Goal: Task Accomplishment & Management: Manage account settings

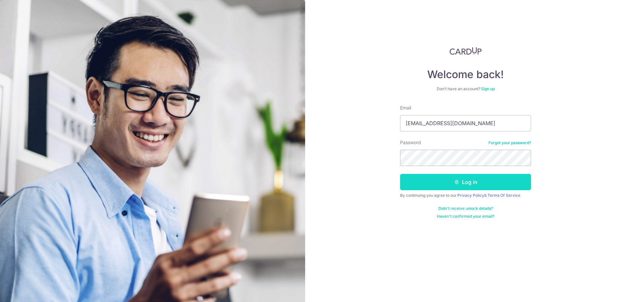
click at [469, 186] on button "Log in" at bounding box center [465, 182] width 131 height 16
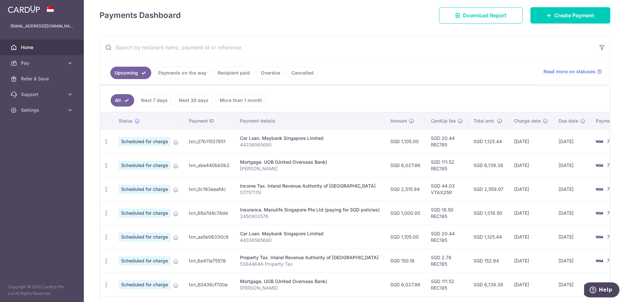
scroll to position [98, 0]
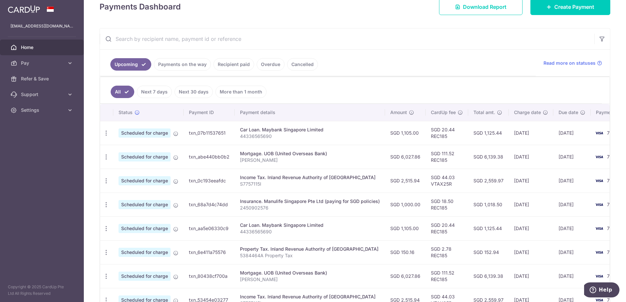
click at [194, 65] on link "Payments on the way" at bounding box center [182, 64] width 57 height 12
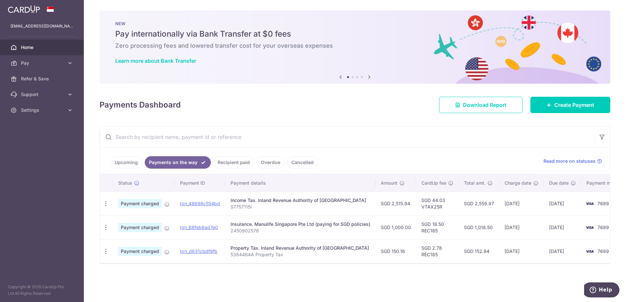
click at [129, 165] on link "Upcoming" at bounding box center [126, 162] width 32 height 12
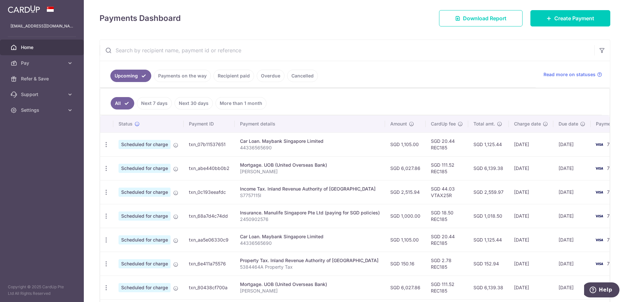
scroll to position [98, 0]
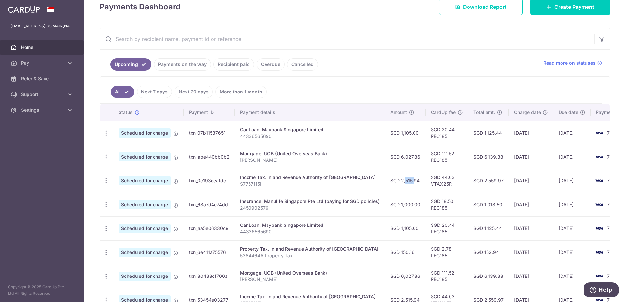
drag, startPoint x: 398, startPoint y: 182, endPoint x: 407, endPoint y: 182, distance: 8.8
click at [407, 182] on td "SGD 2,515.94" at bounding box center [405, 181] width 41 height 24
click at [108, 254] on icon "button" at bounding box center [106, 252] width 7 height 7
click at [132, 271] on span "Update payment" at bounding box center [141, 271] width 45 height 8
radio input "true"
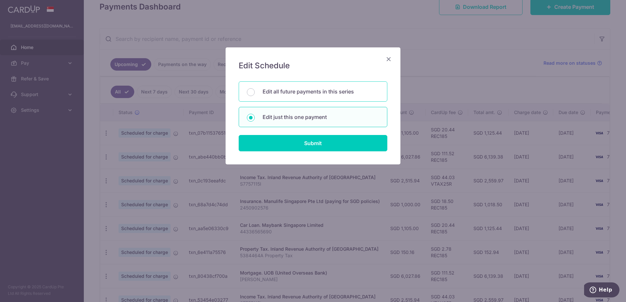
click at [292, 91] on p "Edit all future payments in this series" at bounding box center [320, 92] width 117 height 8
click at [255, 91] on input "Edit all future payments in this series" at bounding box center [251, 92] width 8 height 8
radio input "true"
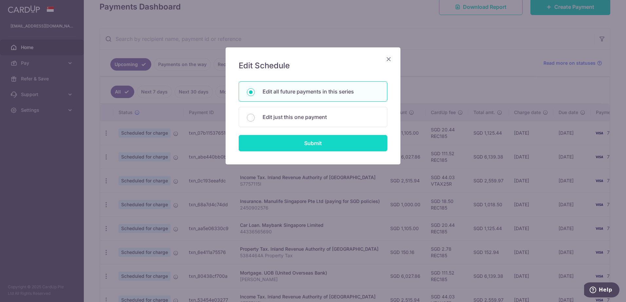
click at [310, 146] on input "Submit" at bounding box center [313, 143] width 149 height 16
radio input "true"
type input "150.16"
type input "5384464A"
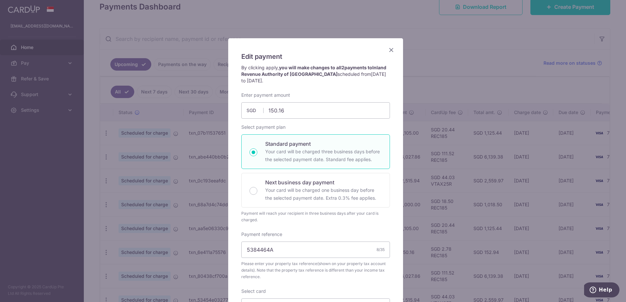
scroll to position [0, 0]
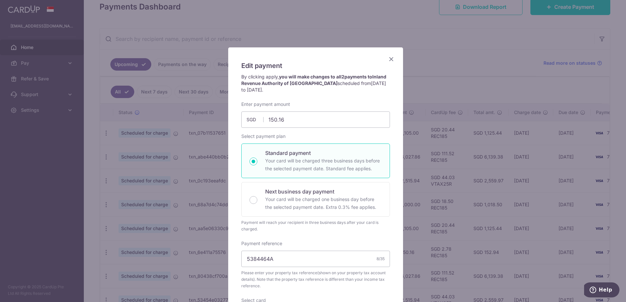
click at [387, 57] on icon "Close" at bounding box center [391, 59] width 8 height 8
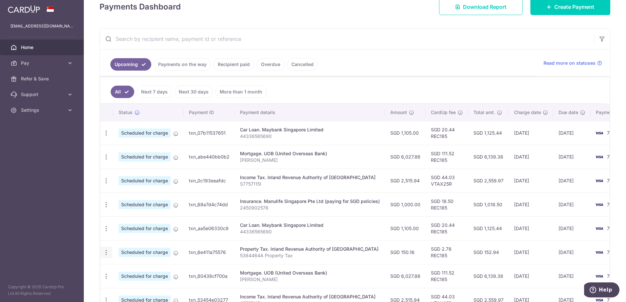
click at [106, 254] on icon "button" at bounding box center [106, 252] width 7 height 7
click at [131, 271] on span "Update payment" at bounding box center [141, 271] width 45 height 8
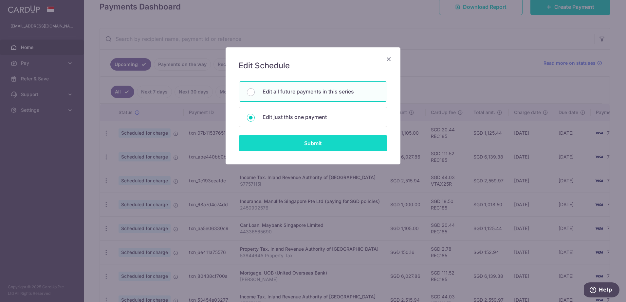
click at [302, 143] on input "Submit" at bounding box center [313, 143] width 149 height 16
radio input "true"
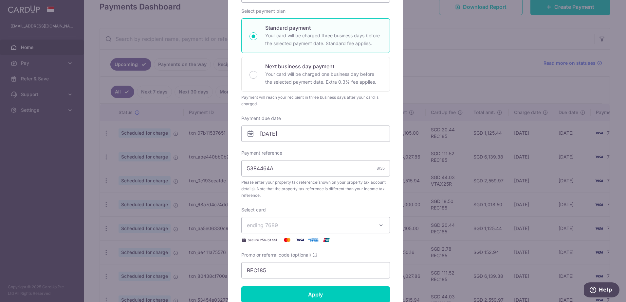
scroll to position [98, 0]
click at [287, 134] on input "24/10/2025" at bounding box center [315, 133] width 149 height 16
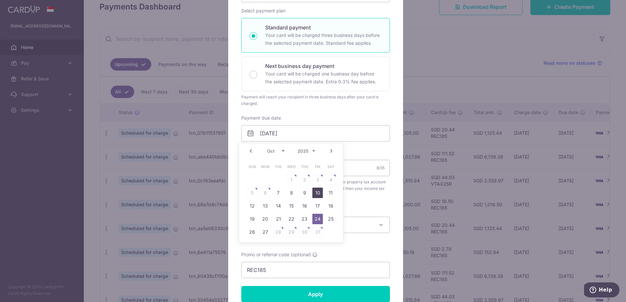
click at [317, 194] on link "10" at bounding box center [317, 193] width 10 height 10
type input "10/10/2025"
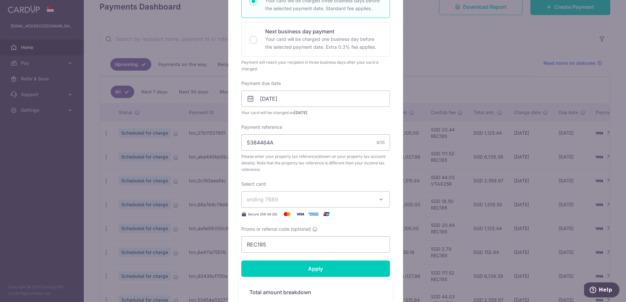
scroll to position [229, 0]
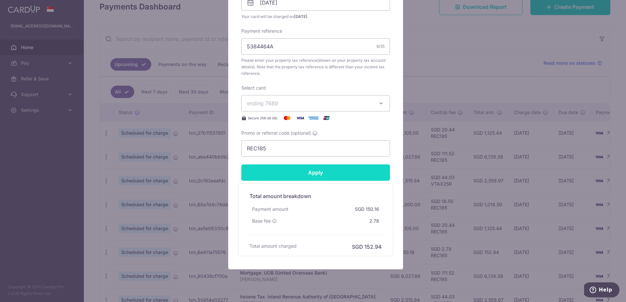
click at [310, 175] on input "Apply" at bounding box center [315, 173] width 149 height 16
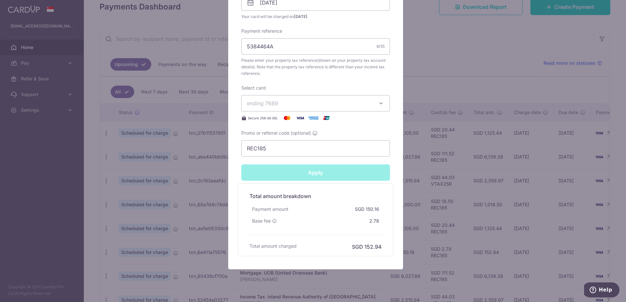
type input "Successfully Applied"
click at [427, 143] on div "Edit payment By clicking apply, you will make changes to all 2 payments to Inla…" at bounding box center [313, 151] width 626 height 302
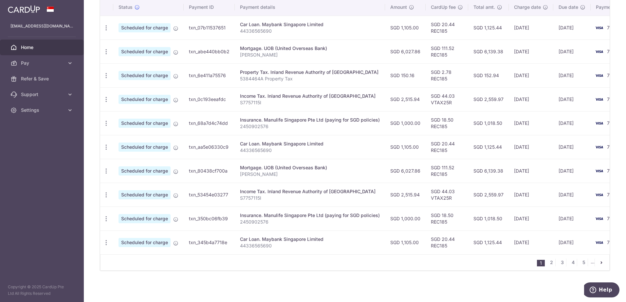
scroll to position [204, 0]
click at [547, 264] on link "2" at bounding box center [551, 263] width 8 height 8
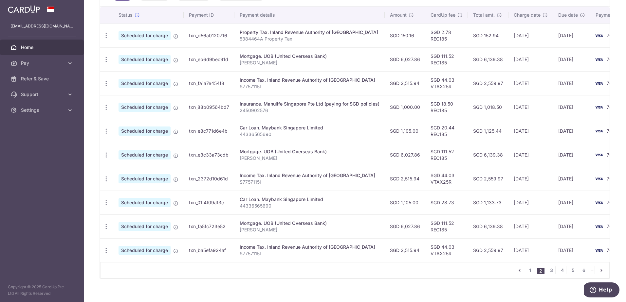
scroll to position [196, 0]
click at [107, 202] on icon "button" at bounding box center [106, 202] width 7 height 7
click at [130, 222] on span "Update payment" at bounding box center [141, 220] width 45 height 8
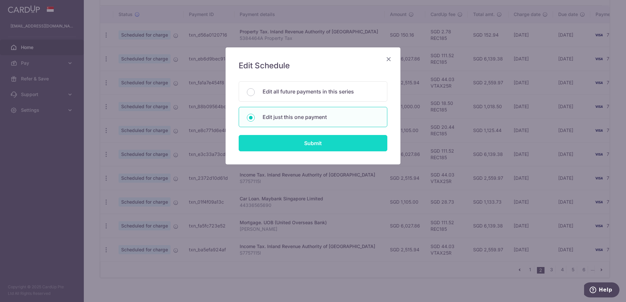
click at [301, 141] on input "Submit" at bounding box center [313, 143] width 149 height 16
radio input "true"
type input "1,105.00"
type input "19/01/2026"
type input "44336565690"
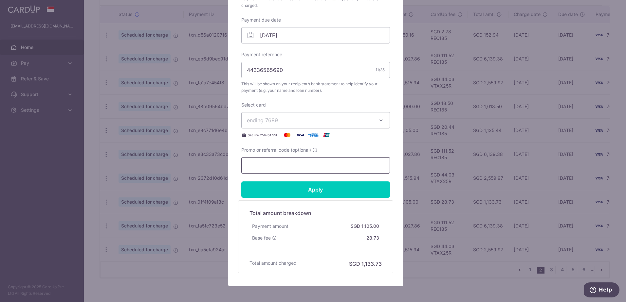
drag, startPoint x: 284, startPoint y: 165, endPoint x: 269, endPoint y: 166, distance: 14.7
click at [277, 165] on input "Promo or referral code (optional)" at bounding box center [315, 165] width 149 height 16
type input "REC185"
click at [310, 191] on input "Apply" at bounding box center [315, 190] width 149 height 16
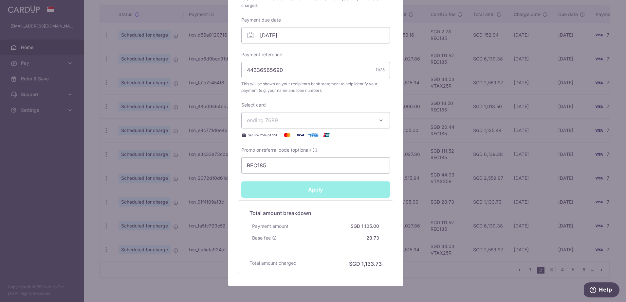
type input "Successfully Applied"
click at [429, 189] on div "Edit payment By clicking apply, you will make changes to all payments to Mayban…" at bounding box center [313, 151] width 626 height 302
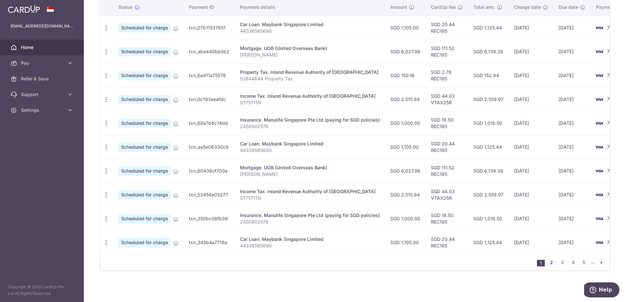
click at [547, 266] on link "2" at bounding box center [551, 263] width 8 height 8
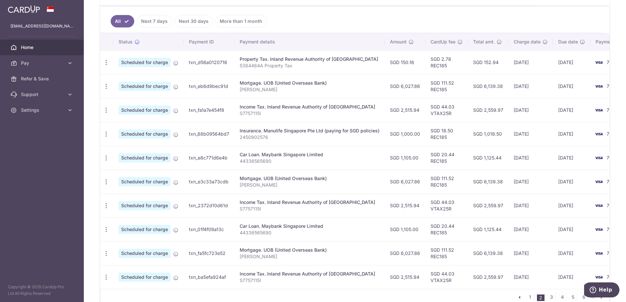
scroll to position [207, 0]
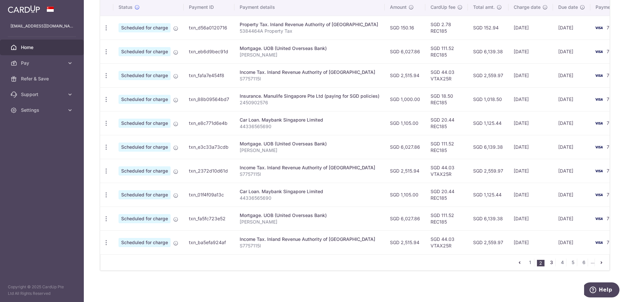
click at [547, 262] on link "3" at bounding box center [551, 263] width 8 height 8
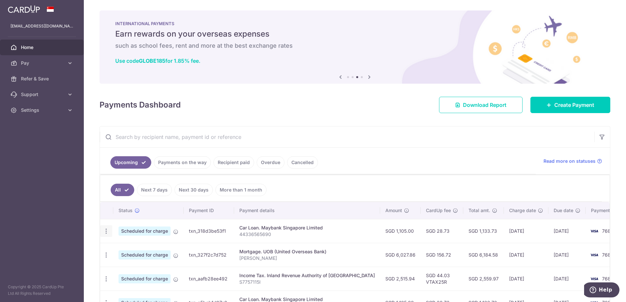
click at [110, 234] on div "Update payment Cancel payment Upload doc" at bounding box center [106, 231] width 12 height 12
click at [106, 231] on icon "button" at bounding box center [106, 231] width 7 height 7
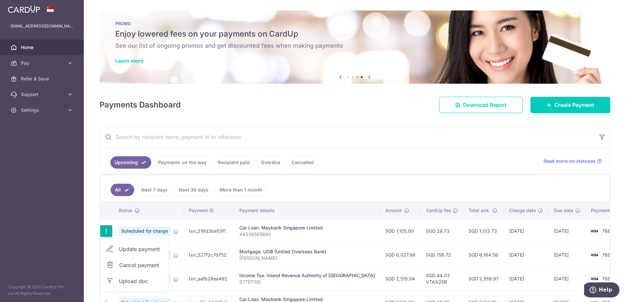
click at [129, 252] on span "Update payment" at bounding box center [141, 249] width 45 height 8
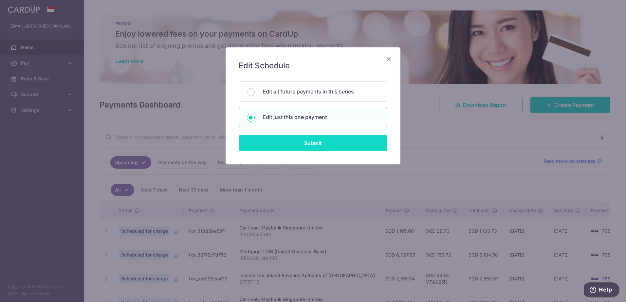
click at [317, 145] on input "Submit" at bounding box center [313, 143] width 149 height 16
radio input "true"
type input "1,105.00"
type input "19/02/2026"
type input "44336565690"
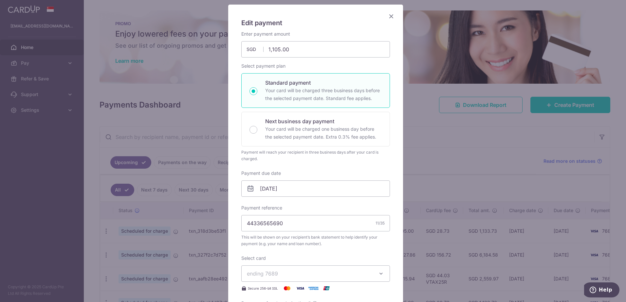
scroll to position [98, 0]
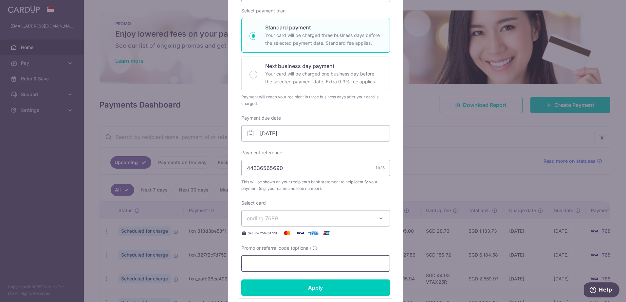
drag, startPoint x: 281, startPoint y: 262, endPoint x: 256, endPoint y: 261, distance: 25.2
click at [280, 261] on input "Promo or referral code (optional)" at bounding box center [315, 264] width 149 height 16
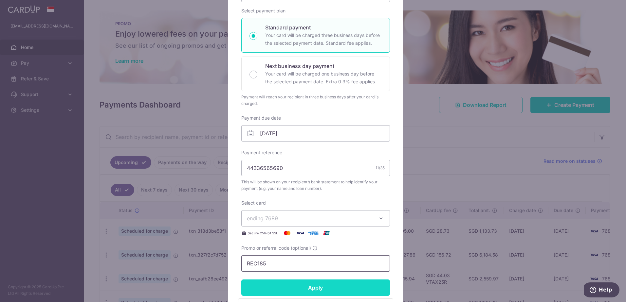
type input "REC185"
click at [319, 291] on input "Apply" at bounding box center [315, 288] width 149 height 16
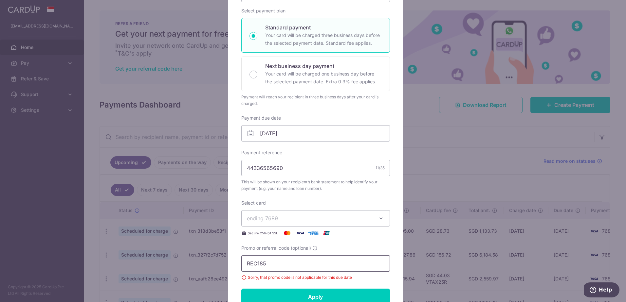
drag, startPoint x: 270, startPoint y: 262, endPoint x: 205, endPoint y: 255, distance: 66.1
click at [205, 255] on div "Edit payment By clicking apply, you will make changes to all payments to Mayban…" at bounding box center [313, 151] width 626 height 302
click at [437, 165] on div "Edit payment By clicking apply, you will make changes to all payments to Mayban…" at bounding box center [313, 151] width 626 height 302
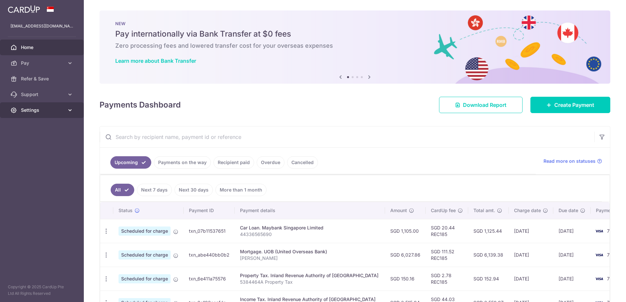
click at [32, 108] on span "Settings" at bounding box center [42, 110] width 43 height 7
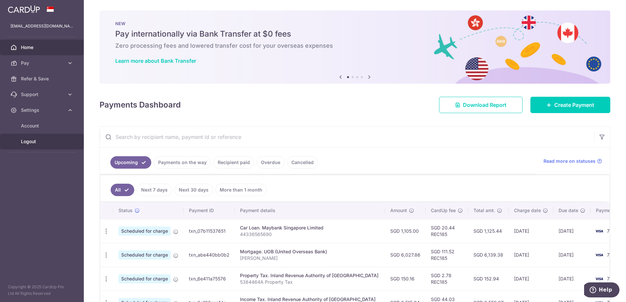
click at [31, 142] on span "Logout" at bounding box center [42, 141] width 43 height 7
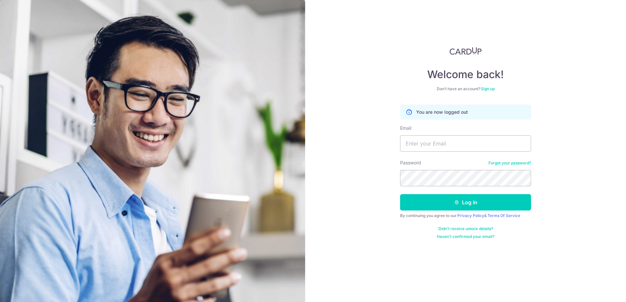
click at [463, 51] on img at bounding box center [465, 51] width 32 height 8
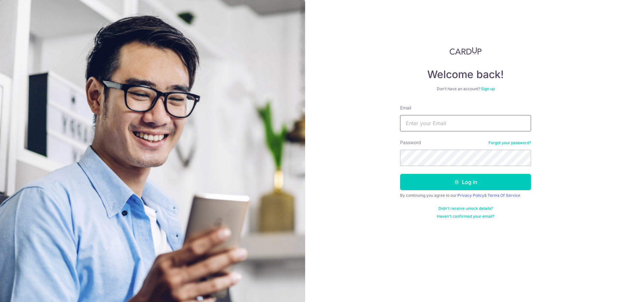
click at [455, 125] on input "Email" at bounding box center [465, 123] width 131 height 16
type input "[EMAIL_ADDRESS][DOMAIN_NAME]"
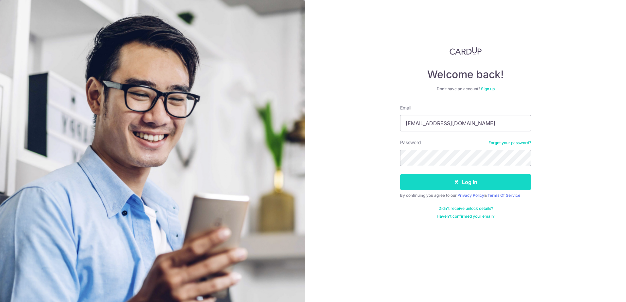
click at [452, 178] on button "Log in" at bounding box center [465, 182] width 131 height 16
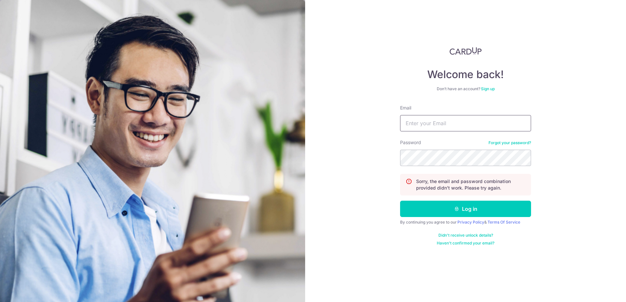
click at [421, 125] on input "Email" at bounding box center [465, 123] width 131 height 16
type input "[EMAIL_ADDRESS][DOMAIN_NAME]"
click at [400, 201] on button "Log in" at bounding box center [465, 209] width 131 height 16
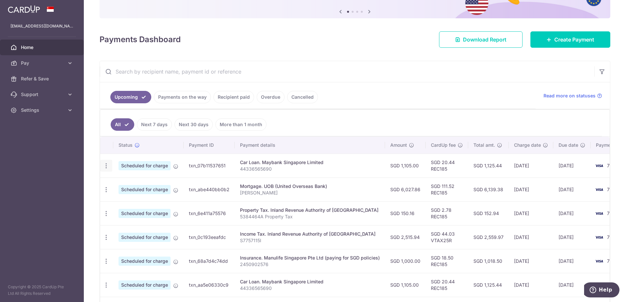
click at [108, 170] on div "Update payment Cancel payment Upload doc" at bounding box center [106, 166] width 12 height 12
click at [109, 167] on div "Update payment Cancel payment Upload doc" at bounding box center [106, 166] width 12 height 12
click at [105, 165] on icon "button" at bounding box center [106, 166] width 7 height 7
click at [128, 184] on span "Update payment" at bounding box center [141, 184] width 45 height 8
radio input "true"
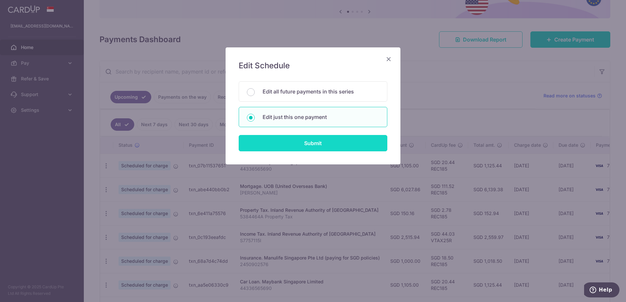
click at [313, 146] on input "Submit" at bounding box center [313, 143] width 149 height 16
radio input "true"
type input "1,105.00"
type input "19/09/2025"
type input "44336565690"
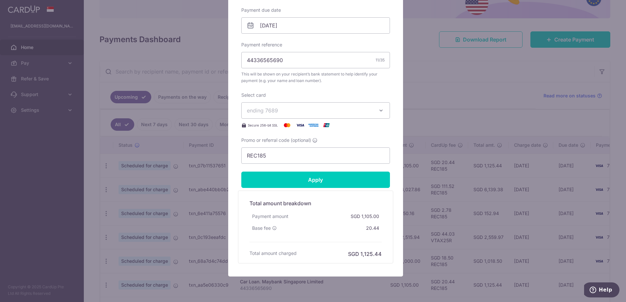
scroll to position [228, 0]
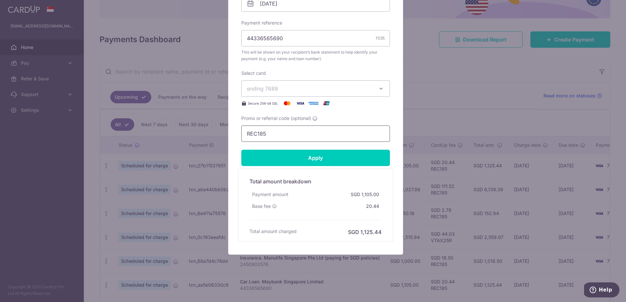
drag, startPoint x: 268, startPoint y: 132, endPoint x: 224, endPoint y: 131, distance: 43.5
click at [224, 131] on div "Edit payment By clicking apply, you will make changes to all payments to Mayban…" at bounding box center [313, 151] width 626 height 302
paste input "3HOME25R"
type input "3HOME25R"
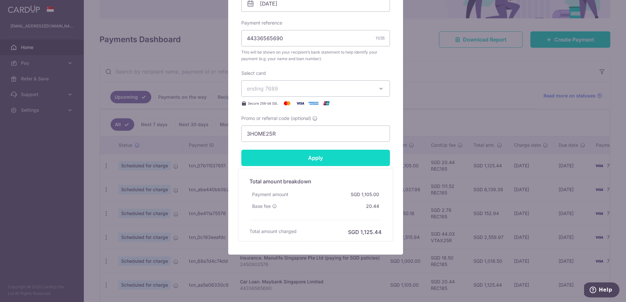
click at [323, 159] on input "Apply" at bounding box center [315, 158] width 149 height 16
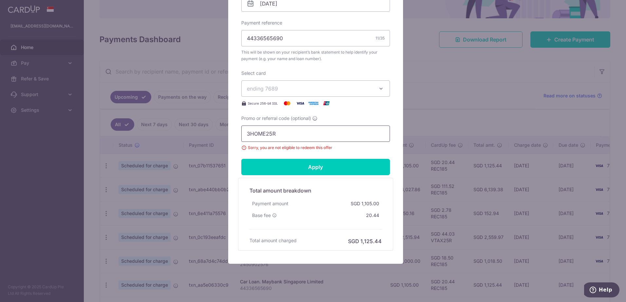
click at [244, 132] on input "3HOME25R" at bounding box center [315, 134] width 149 height 16
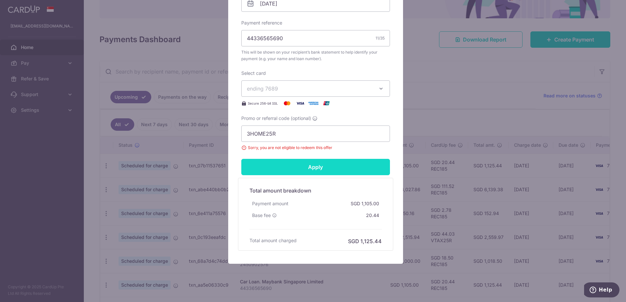
click at [314, 168] on input "Apply" at bounding box center [315, 167] width 149 height 16
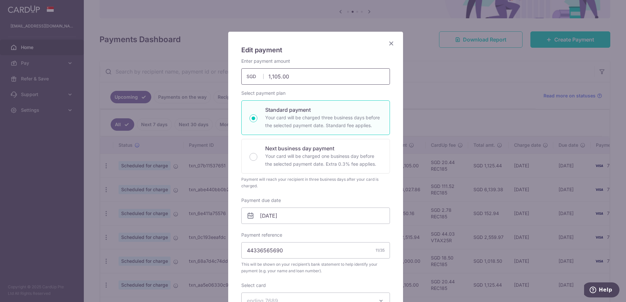
scroll to position [0, 0]
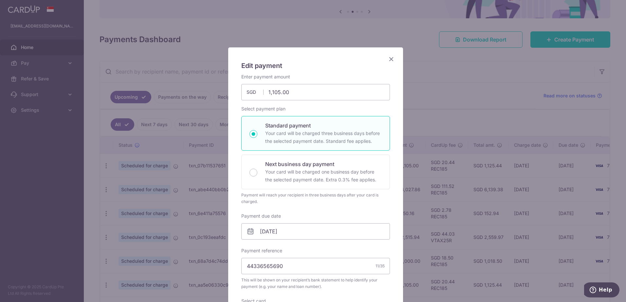
click at [388, 61] on icon "Close" at bounding box center [391, 59] width 8 height 8
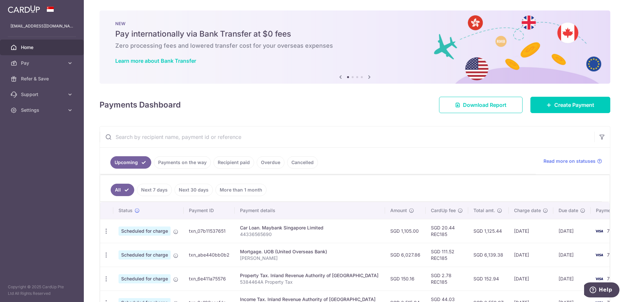
click at [108, 253] on icon "button" at bounding box center [106, 255] width 7 height 7
click at [134, 273] on span "Update payment" at bounding box center [141, 273] width 45 height 8
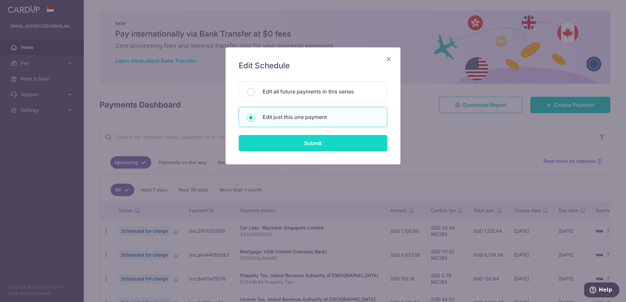
click at [315, 141] on input "Submit" at bounding box center [313, 143] width 149 height 16
radio input "true"
type input "6,027.86"
type input "[DATE]"
type input "[PERSON_NAME]"
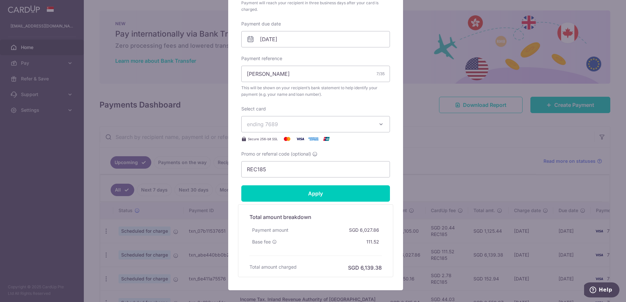
scroll to position [196, 0]
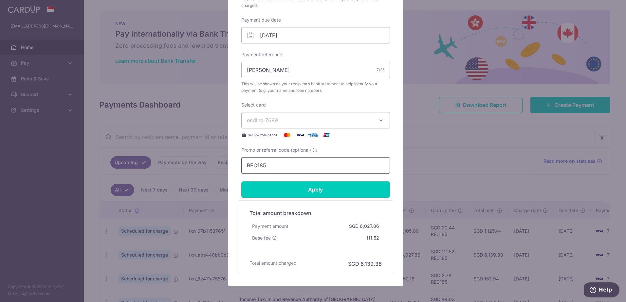
drag, startPoint x: 270, startPoint y: 164, endPoint x: 211, endPoint y: 158, distance: 59.2
click at [211, 158] on div "Edit payment By clicking apply, you will make changes to all payments to UOB (U…" at bounding box center [313, 151] width 626 height 302
paste input "3HOME25R"
type input "3HOME25R"
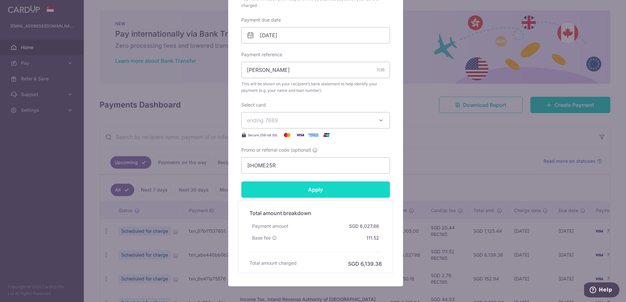
click at [317, 190] on input "Apply" at bounding box center [315, 190] width 149 height 16
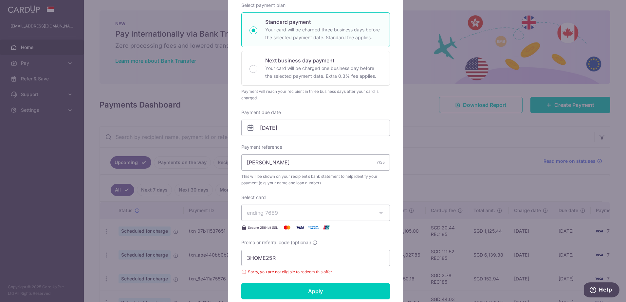
scroll to position [0, 0]
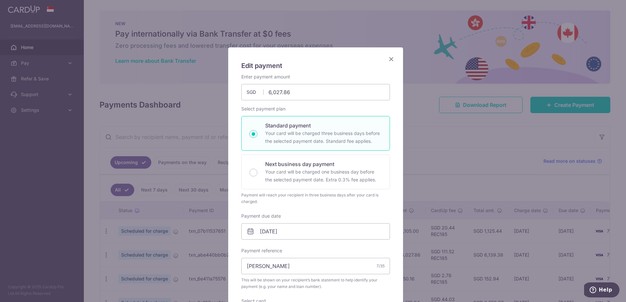
click at [389, 59] on icon "Close" at bounding box center [391, 59] width 8 height 8
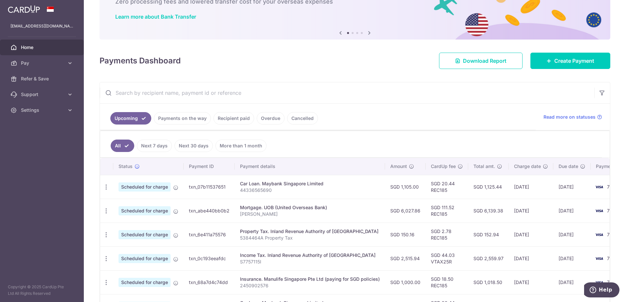
scroll to position [131, 0]
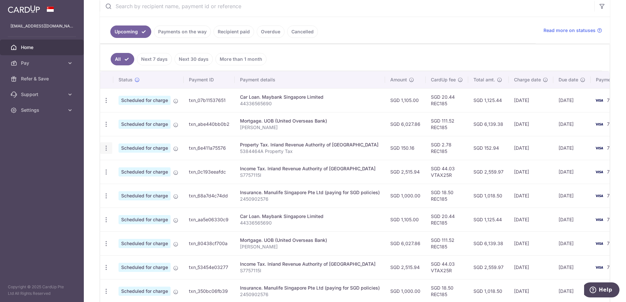
click at [106, 150] on icon "button" at bounding box center [106, 148] width 7 height 7
click at [130, 167] on span "Update payment" at bounding box center [141, 166] width 45 height 8
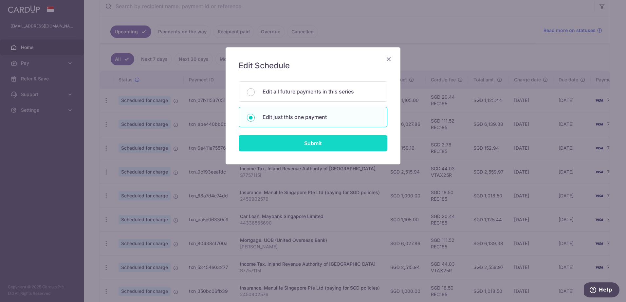
click at [312, 142] on input "Submit" at bounding box center [313, 143] width 149 height 16
radio input "true"
type input "150.16"
type input "[DATE]"
type input "5384464A"
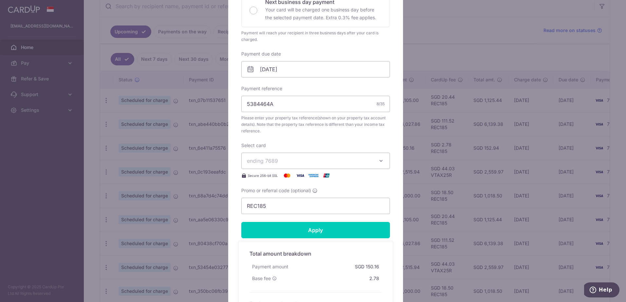
scroll to position [164, 0]
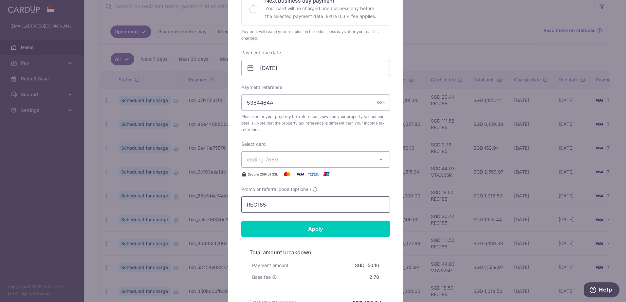
drag, startPoint x: 275, startPoint y: 206, endPoint x: 192, endPoint y: 200, distance: 83.6
click at [192, 200] on div "Edit payment By clicking apply, you will make changes to all payments to Inland…" at bounding box center [313, 151] width 626 height 302
paste input "3HOME25R"
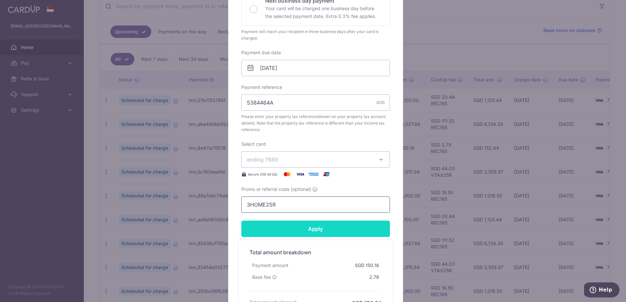
type input "3HOME25R"
click at [319, 231] on input "Apply" at bounding box center [315, 229] width 149 height 16
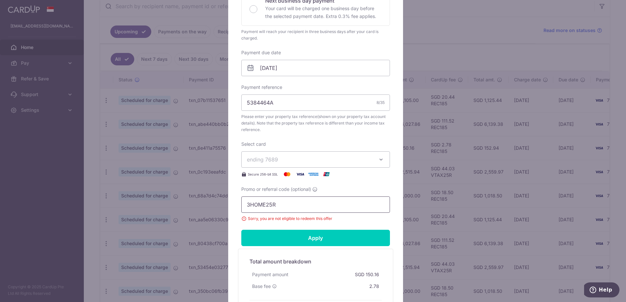
drag, startPoint x: 290, startPoint y: 205, endPoint x: 234, endPoint y: 204, distance: 56.3
click at [234, 204] on div "Edit payment By clicking apply, you will make changes to all payments to Inland…" at bounding box center [315, 109] width 175 height 451
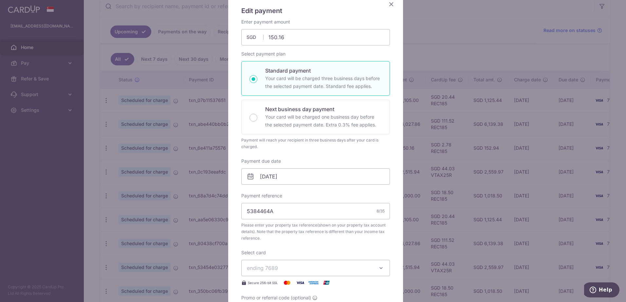
scroll to position [0, 0]
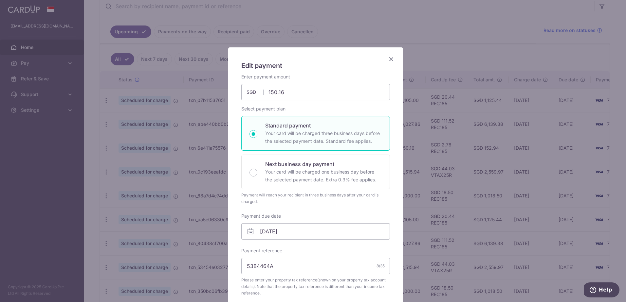
click at [388, 58] on icon "Close" at bounding box center [391, 59] width 8 height 8
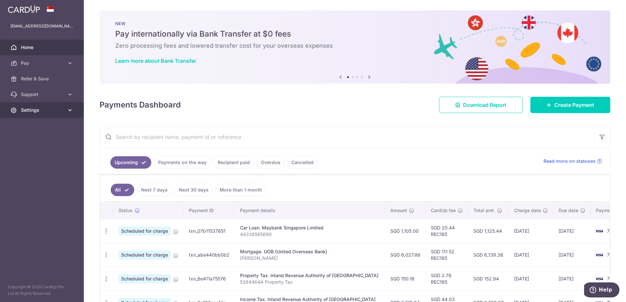
click at [27, 111] on span "Settings" at bounding box center [42, 110] width 43 height 7
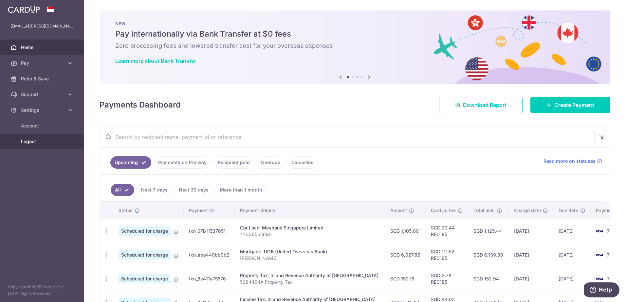
click at [32, 141] on span "Logout" at bounding box center [42, 141] width 43 height 7
